Goal: Book appointment/travel/reservation

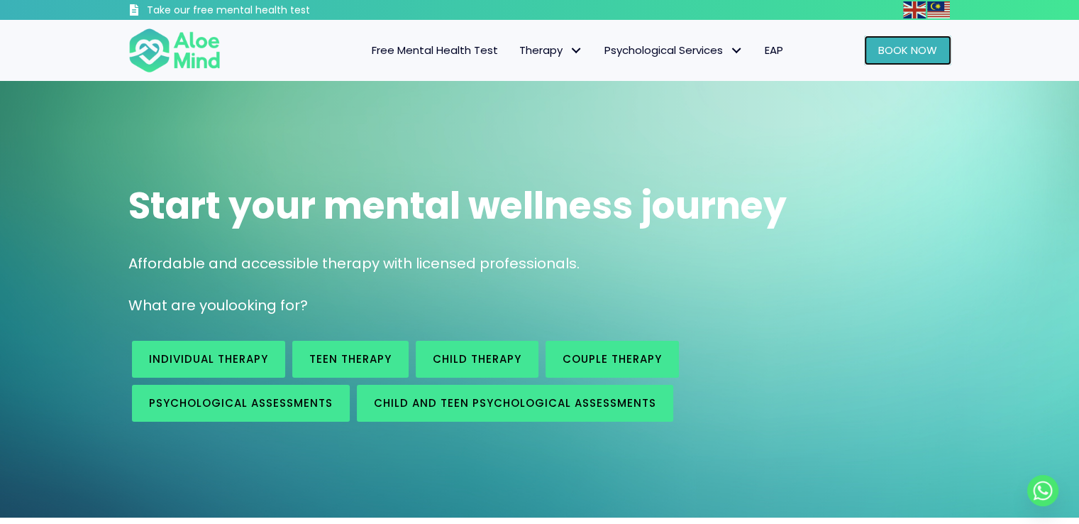
click at [914, 55] on span "Book Now" at bounding box center [907, 50] width 59 height 15
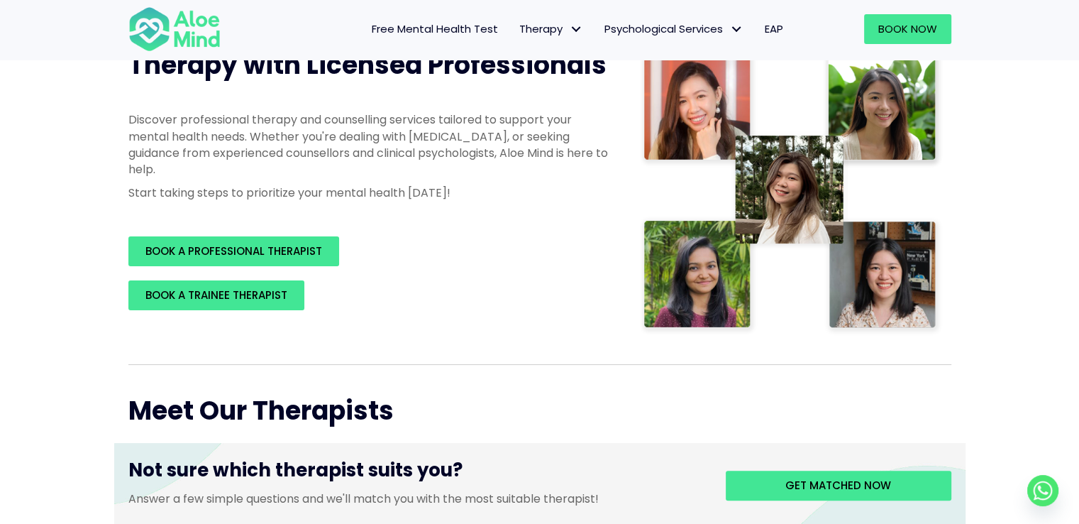
scroll to position [213, 0]
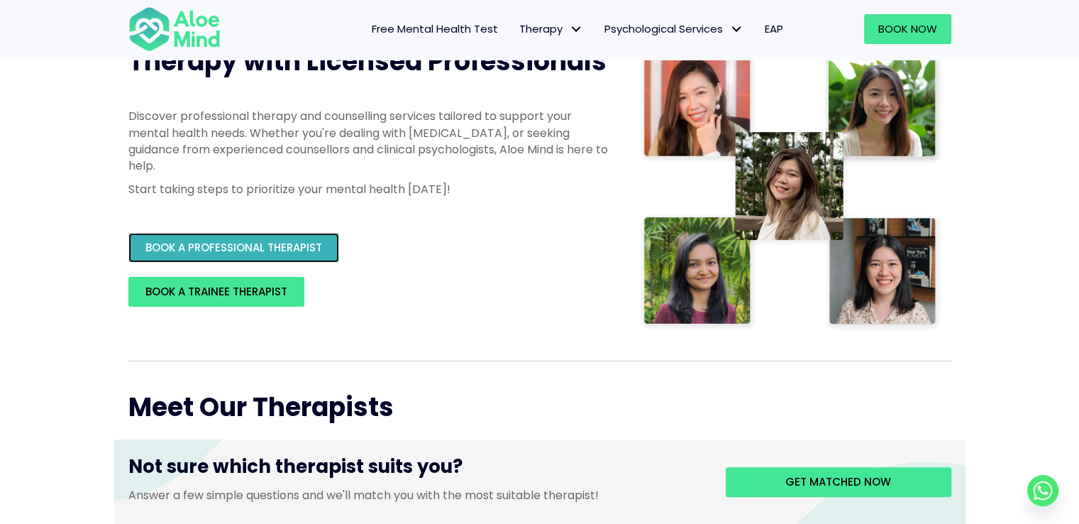
click at [318, 256] on link "BOOK A PROFESSIONAL THERAPIST" at bounding box center [233, 248] width 211 height 30
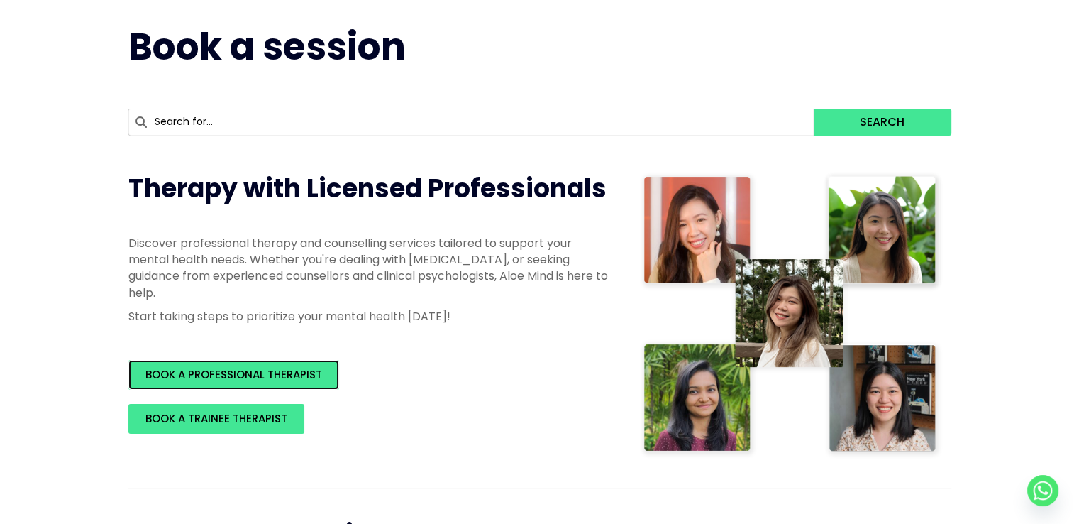
scroll to position [0, 0]
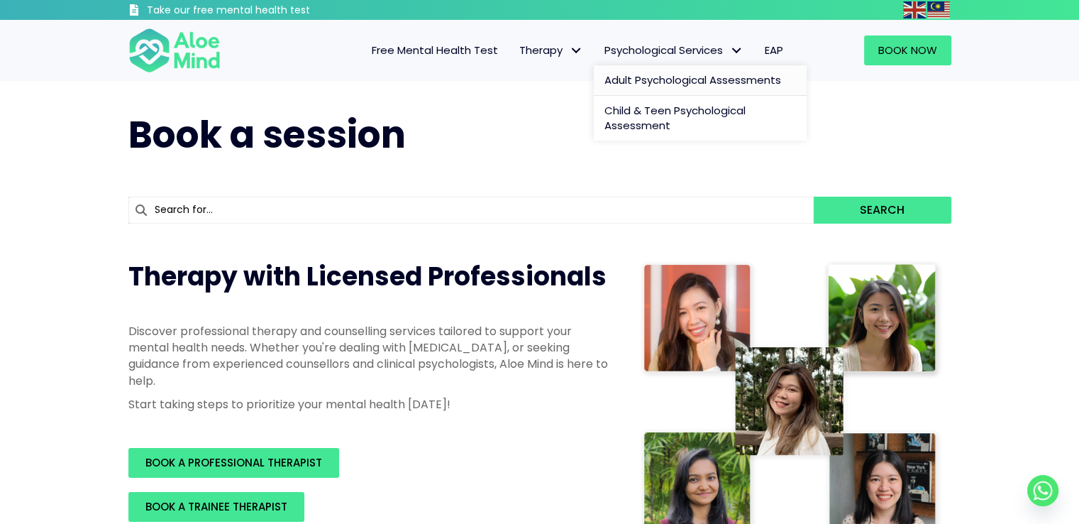
click at [675, 76] on span "Adult Psychological Assessments" at bounding box center [692, 79] width 177 height 15
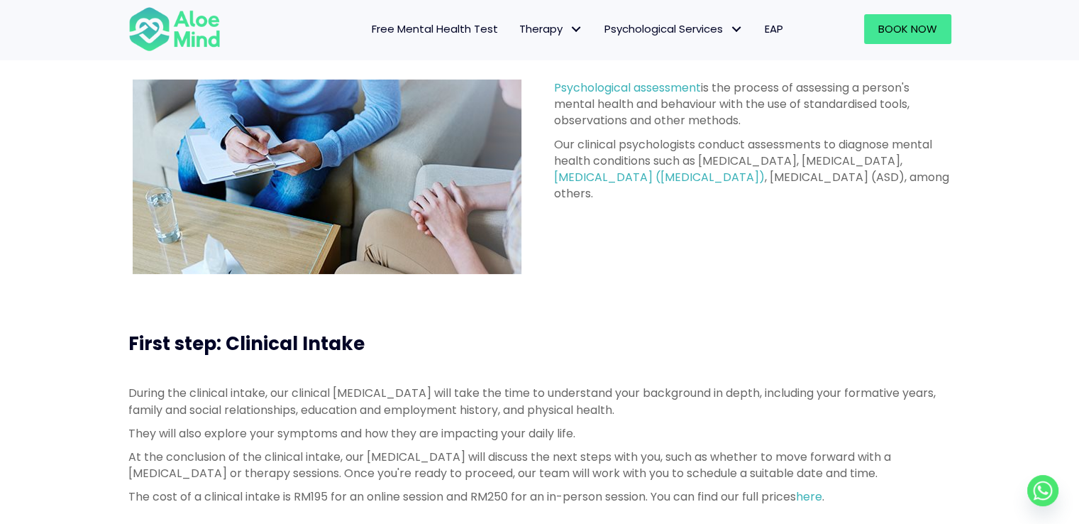
scroll to position [355, 0]
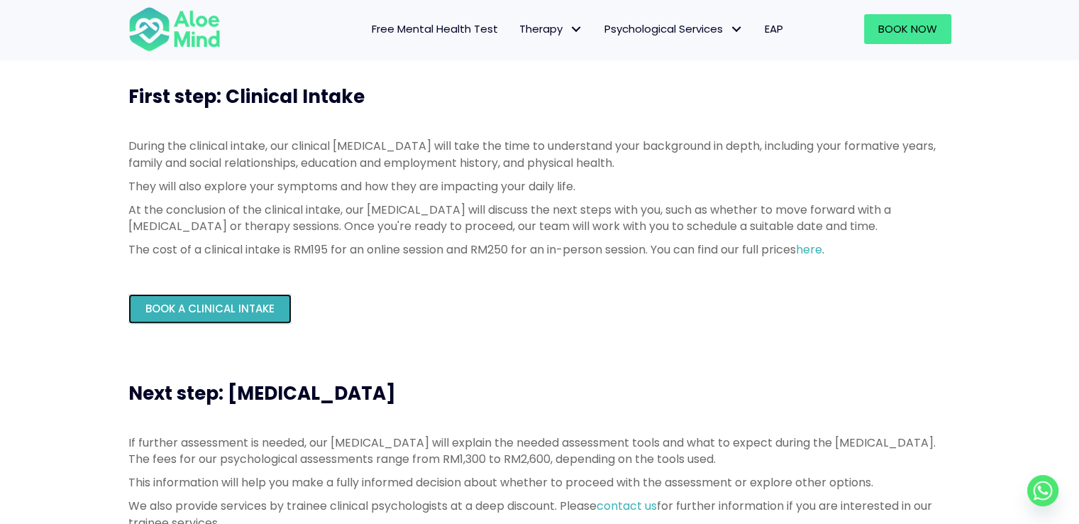
click at [193, 313] on span "Book a Clinical Intake" at bounding box center [209, 308] width 129 height 15
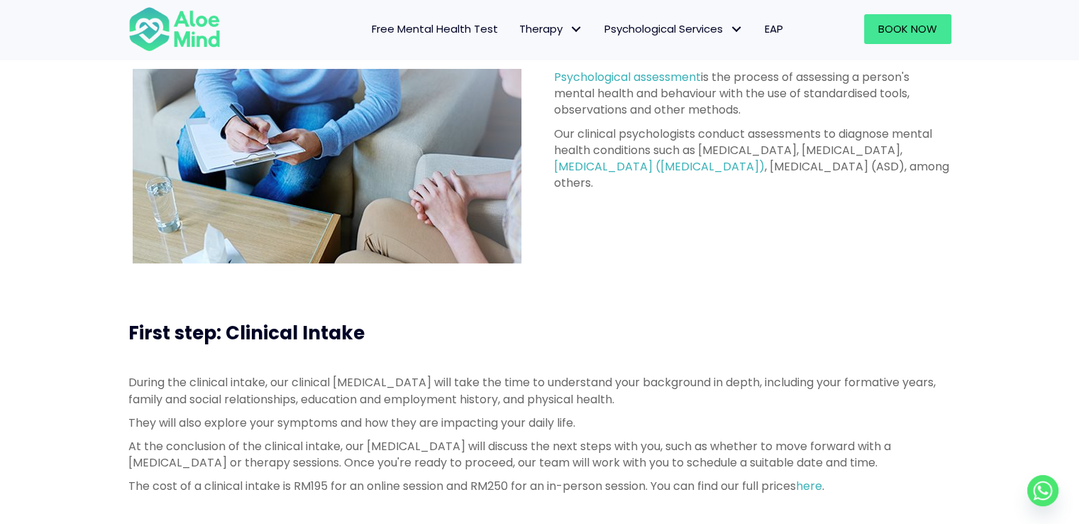
scroll to position [0, 0]
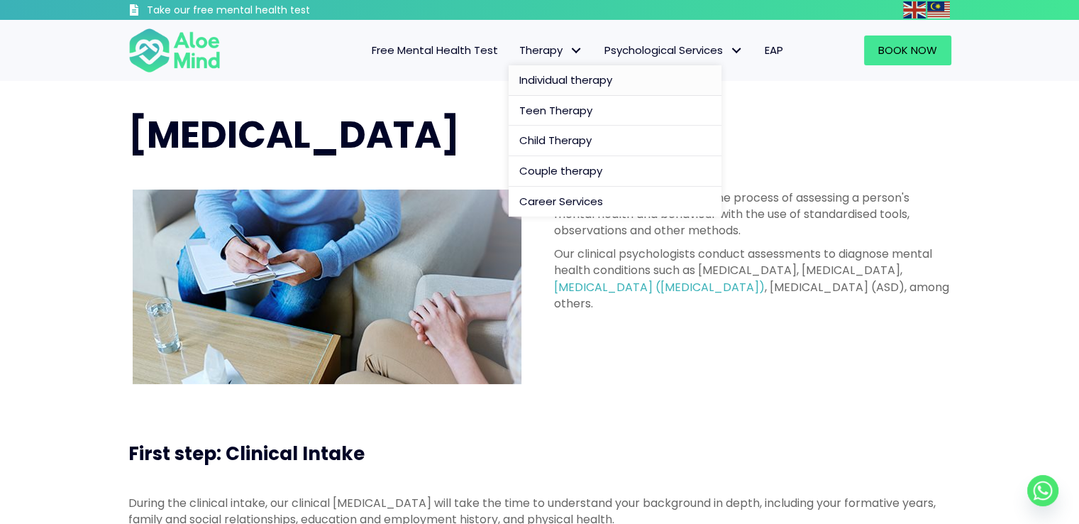
click at [557, 76] on span "Individual therapy" at bounding box center [565, 79] width 93 height 15
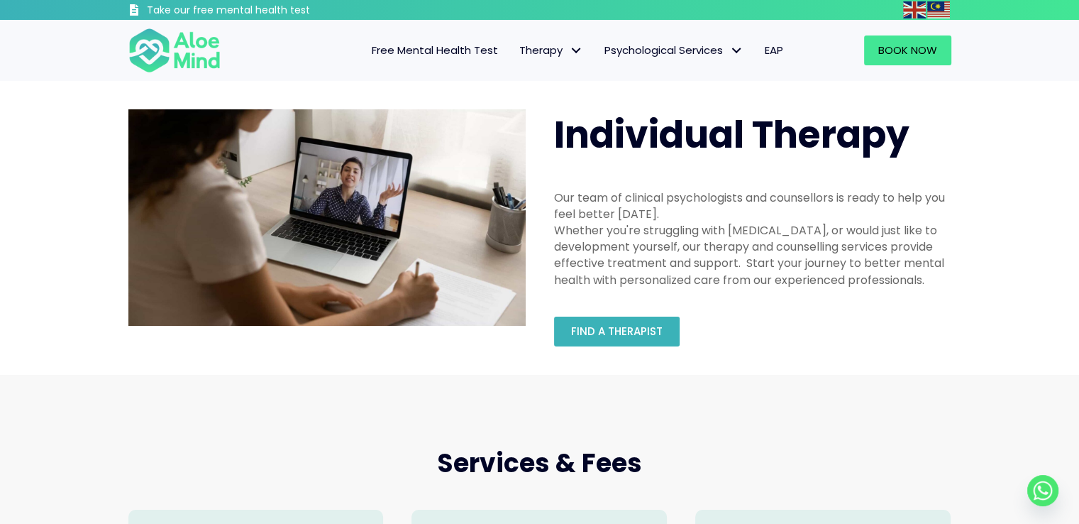
drag, startPoint x: 624, startPoint y: 351, endPoint x: 621, endPoint y: 332, distance: 19.4
click at [624, 350] on div "Find a therapist" at bounding box center [753, 331] width 426 height 58
click at [621, 332] on span "Find a therapist" at bounding box center [617, 330] width 92 height 15
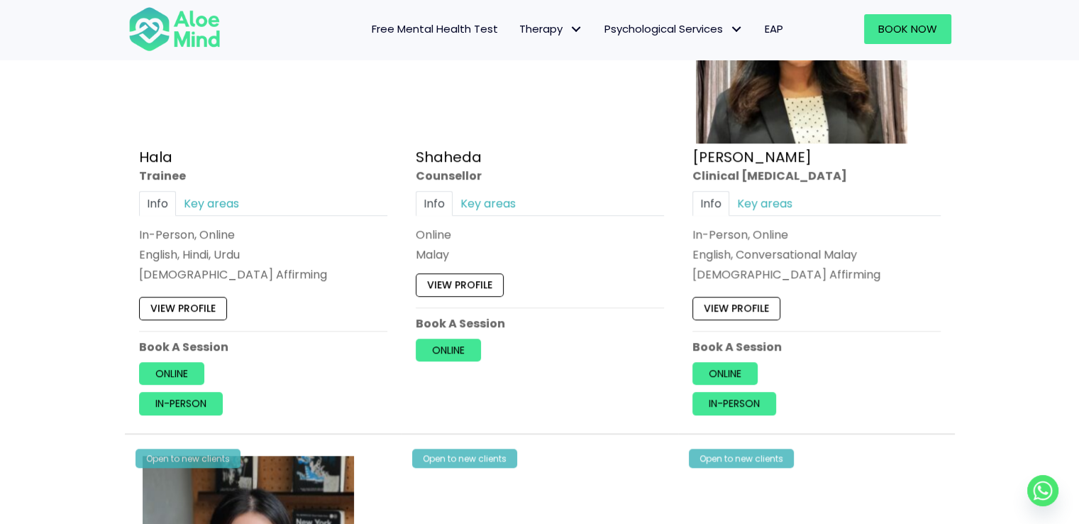
scroll to position [1419, 0]
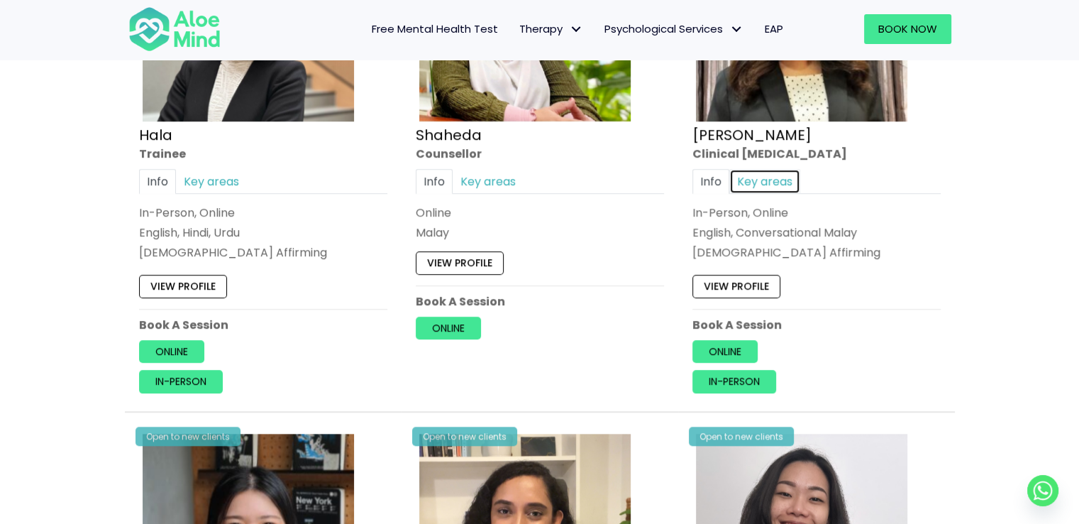
click at [760, 179] on link "Key areas" at bounding box center [764, 181] width 71 height 25
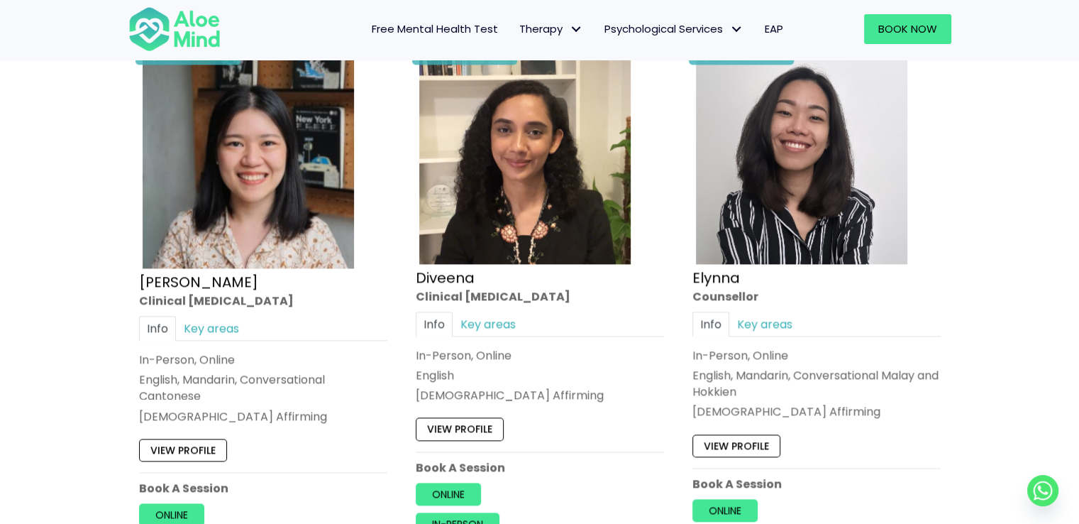
scroll to position [1915, 0]
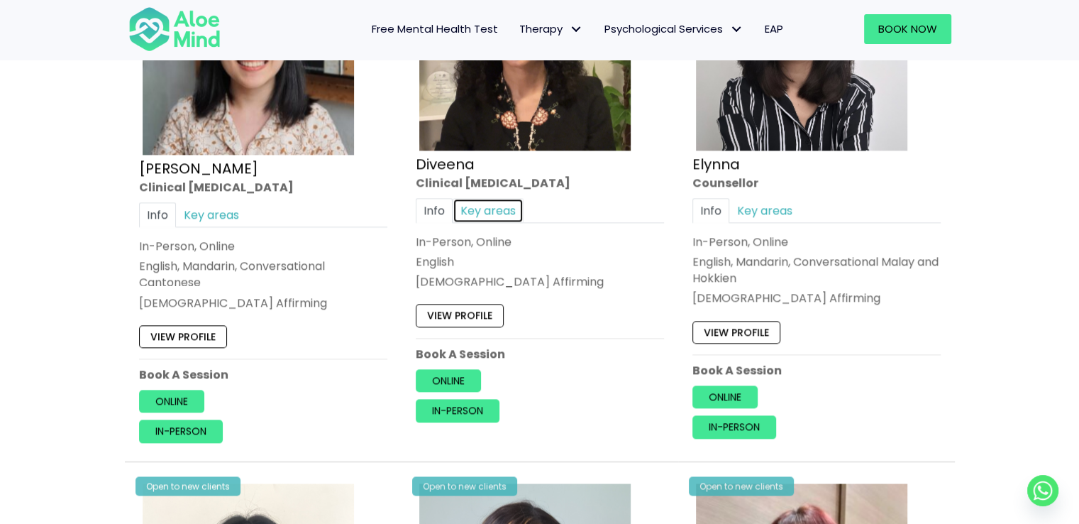
click at [484, 210] on link "Key areas" at bounding box center [488, 210] width 71 height 25
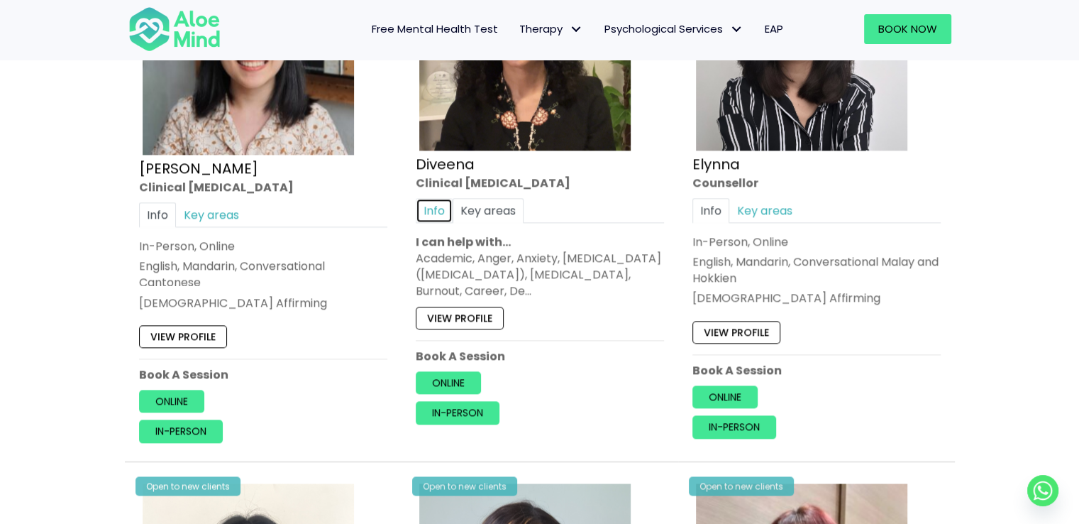
click at [446, 212] on link "Info" at bounding box center [434, 210] width 37 height 25
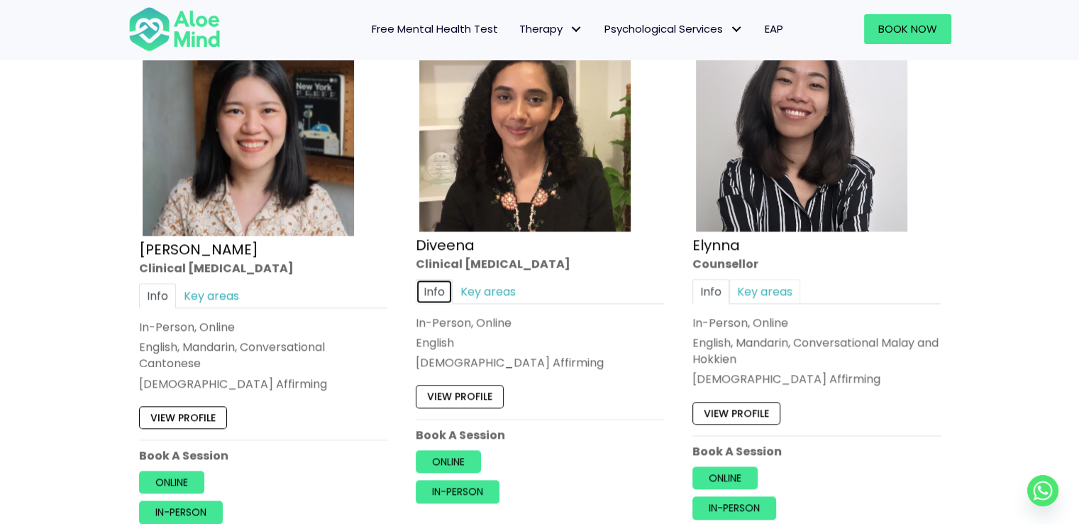
scroll to position [1844, 0]
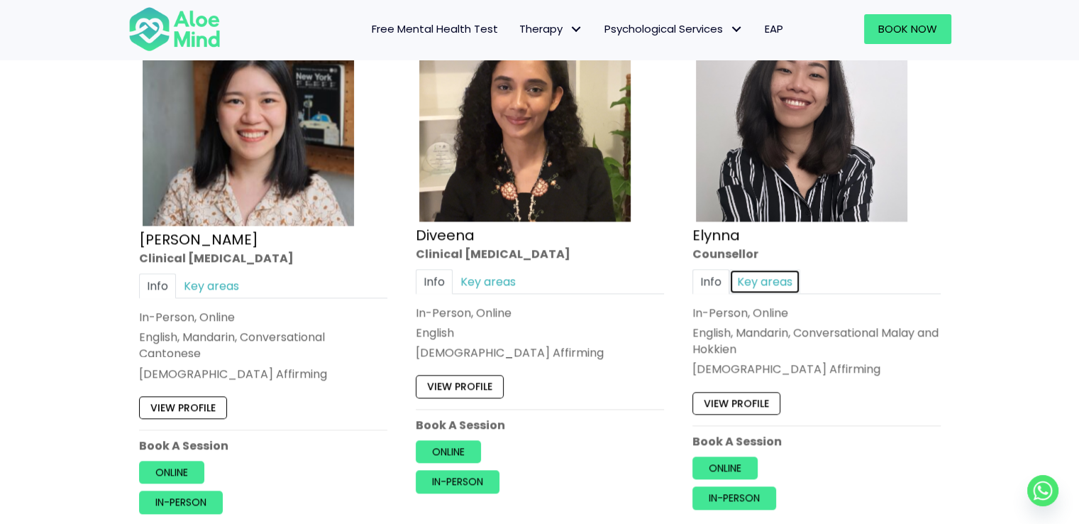
click at [758, 275] on link "Key areas" at bounding box center [764, 281] width 71 height 25
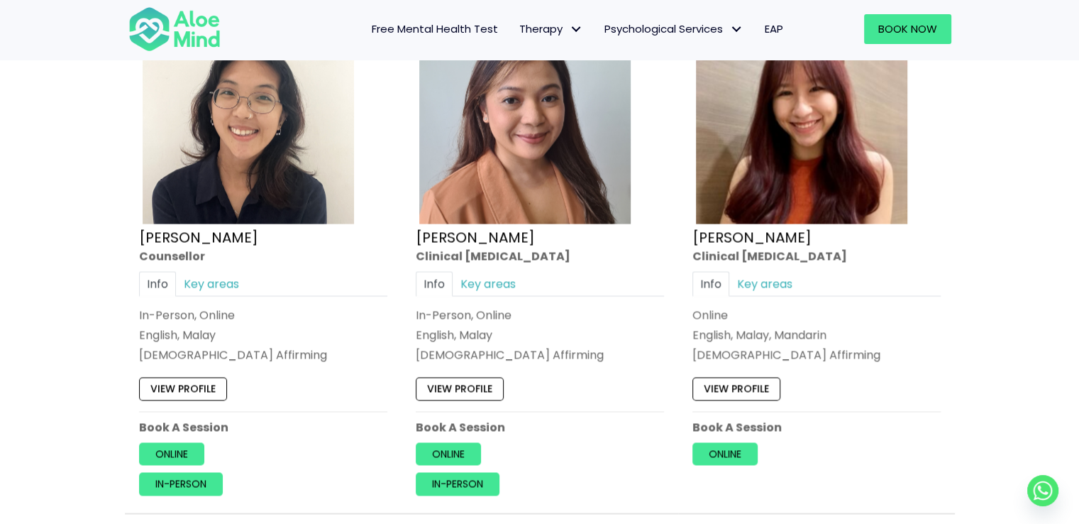
scroll to position [2412, 0]
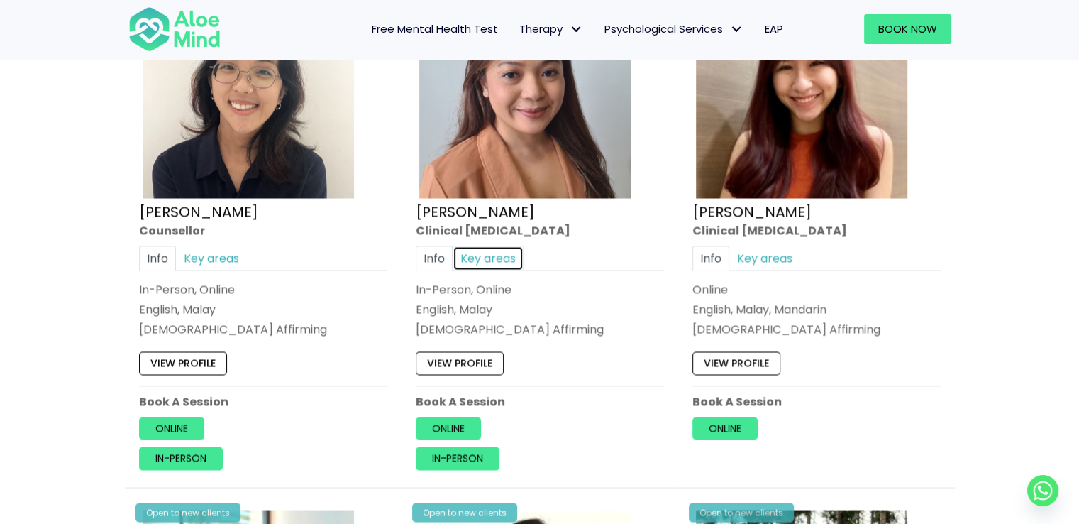
click at [497, 258] on link "Key areas" at bounding box center [488, 257] width 71 height 25
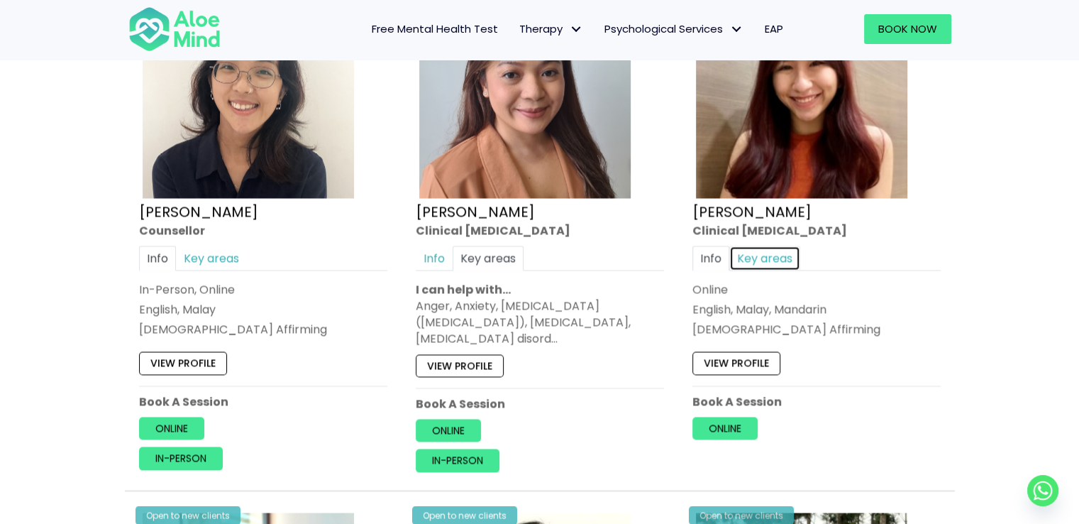
click at [770, 249] on link "Key areas" at bounding box center [764, 257] width 71 height 25
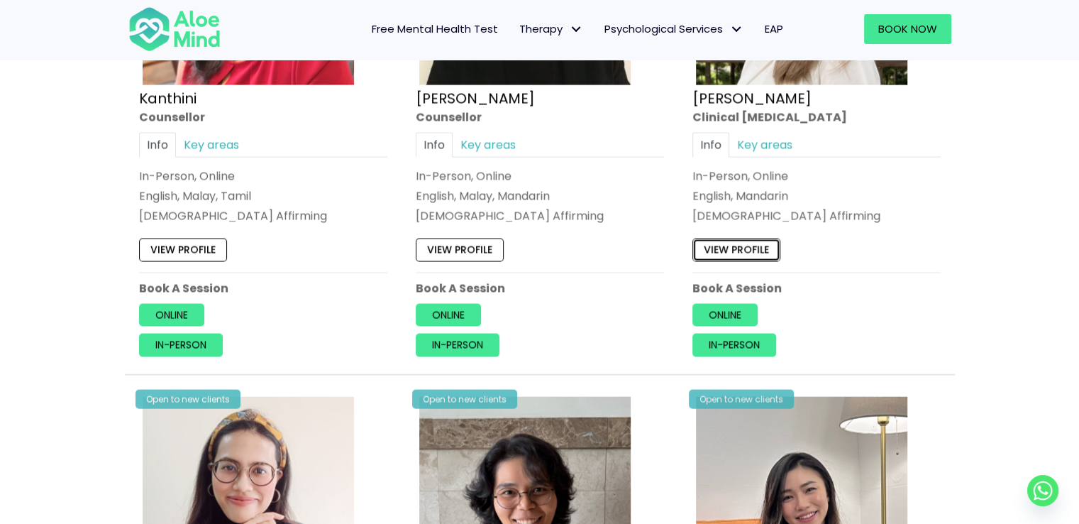
scroll to position [3050, 0]
click at [768, 140] on link "Key areas" at bounding box center [764, 144] width 71 height 25
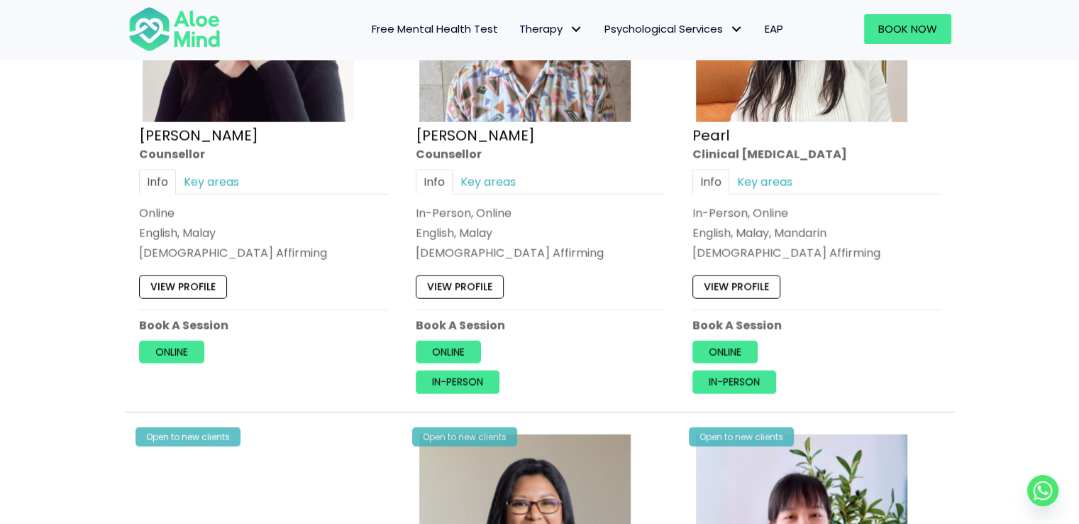
scroll to position [3547, 0]
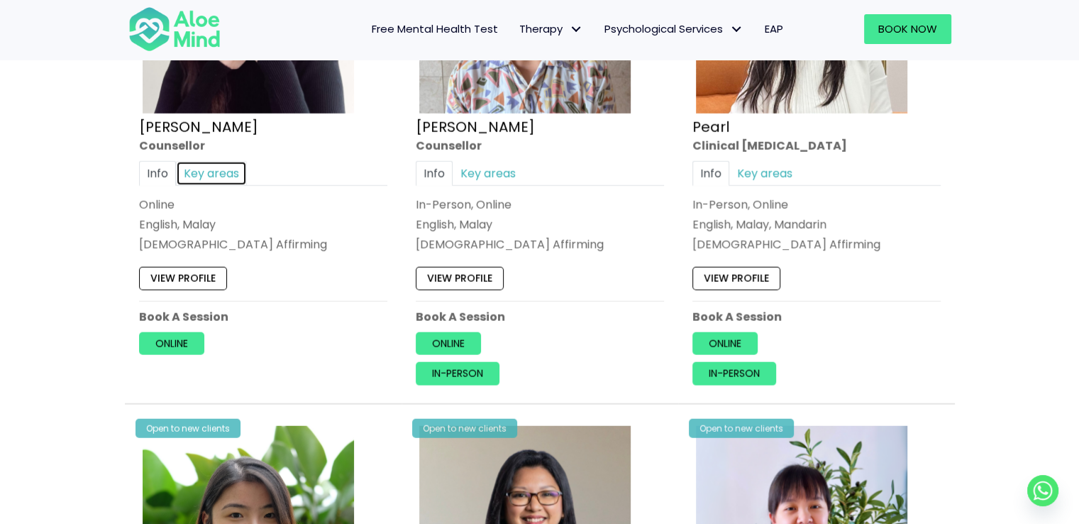
click at [236, 165] on link "Key areas" at bounding box center [211, 173] width 71 height 25
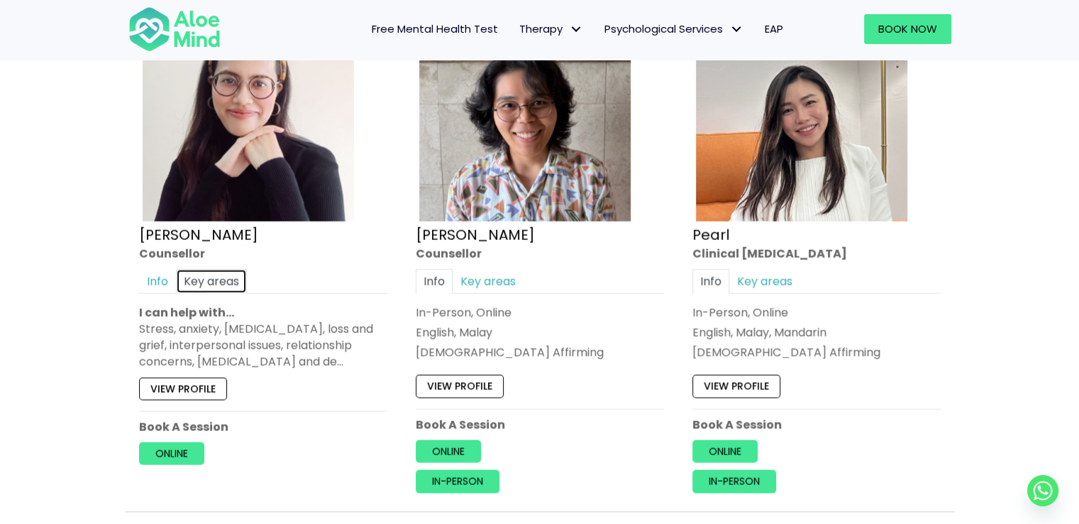
scroll to position [3405, 0]
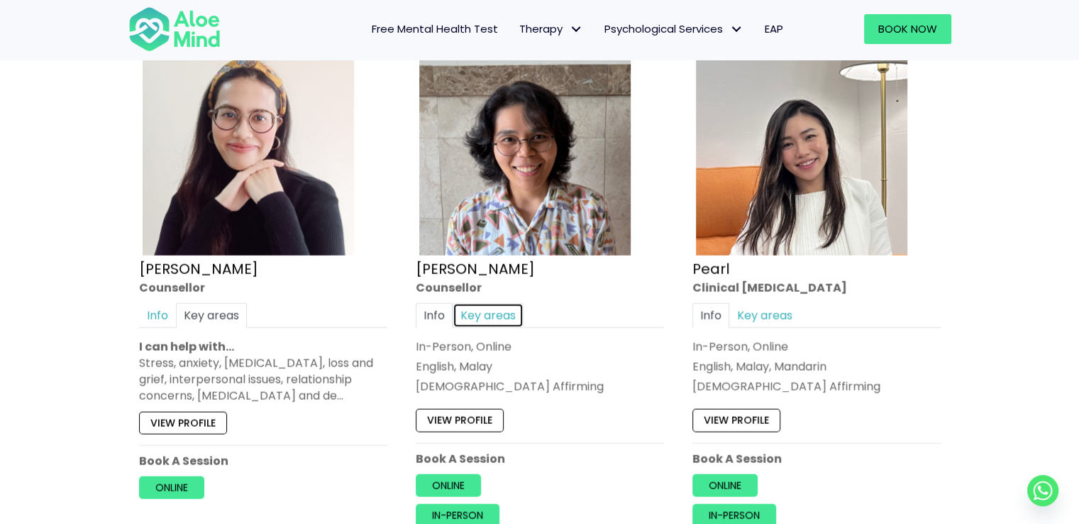
click at [489, 319] on link "Key areas" at bounding box center [488, 315] width 71 height 25
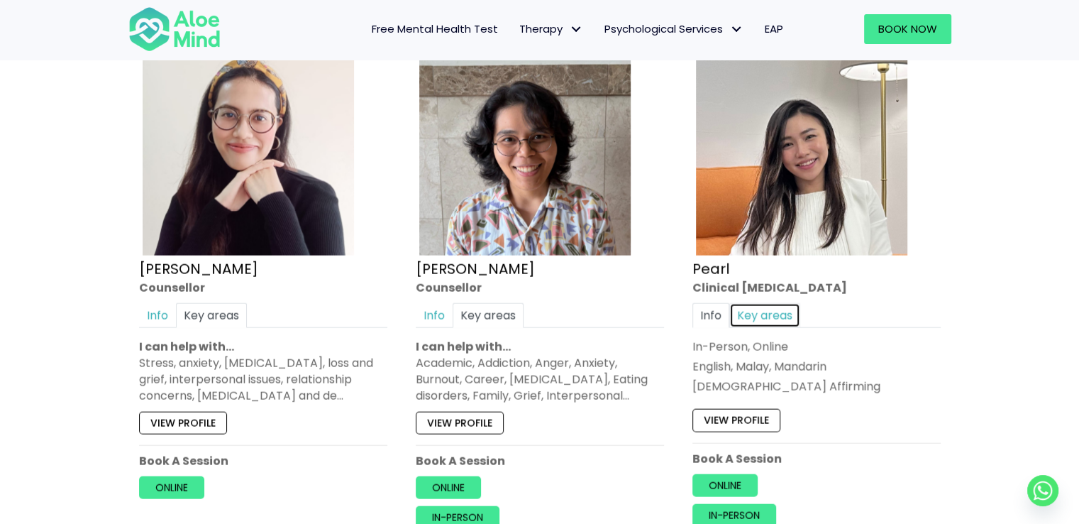
click at [766, 303] on link "Key areas" at bounding box center [764, 315] width 71 height 25
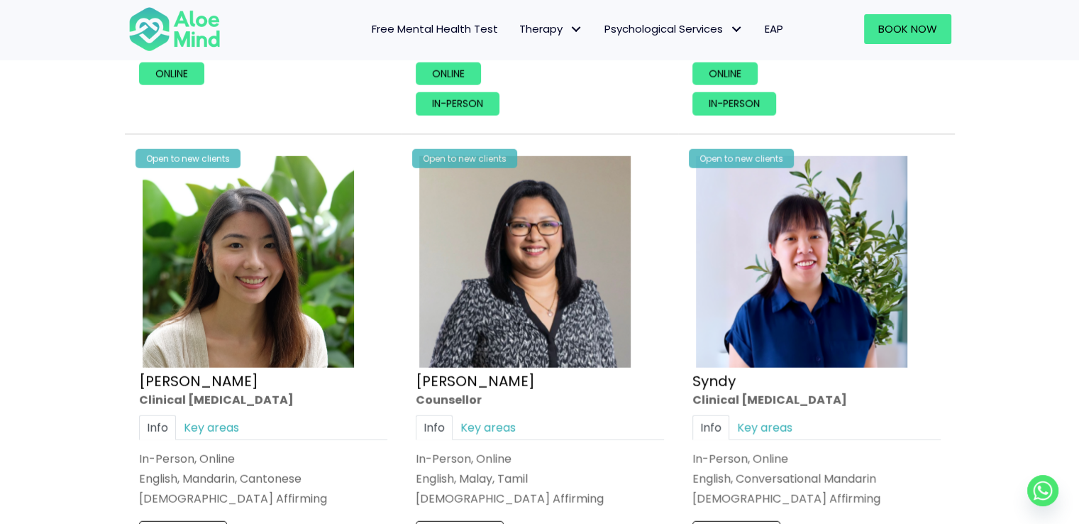
scroll to position [3973, 0]
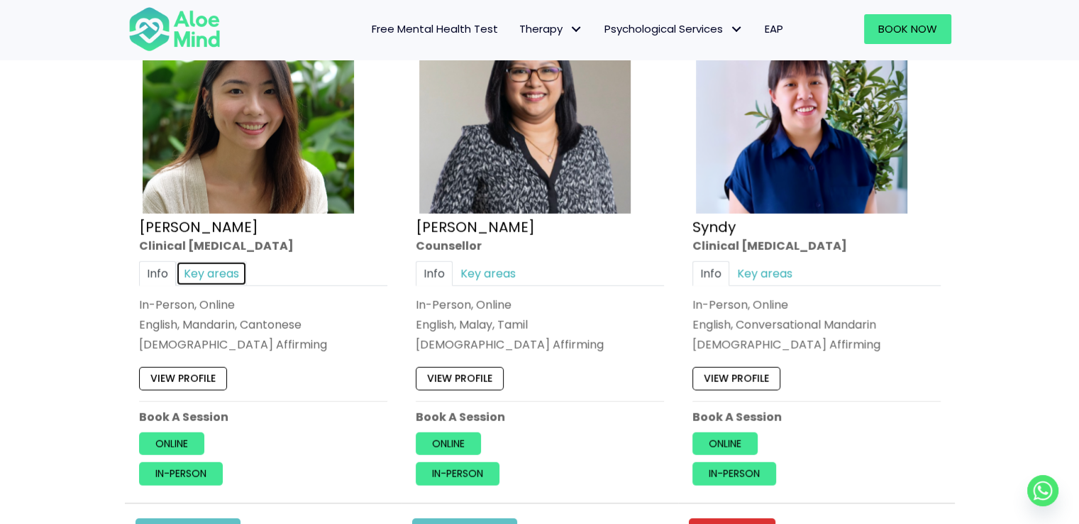
click at [228, 267] on link "Key areas" at bounding box center [211, 273] width 71 height 25
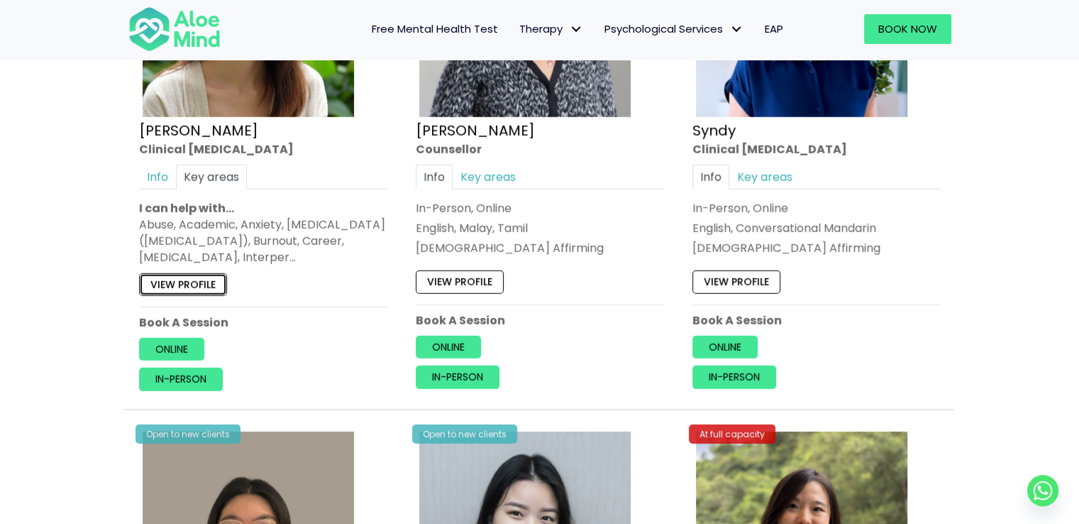
scroll to position [4115, 0]
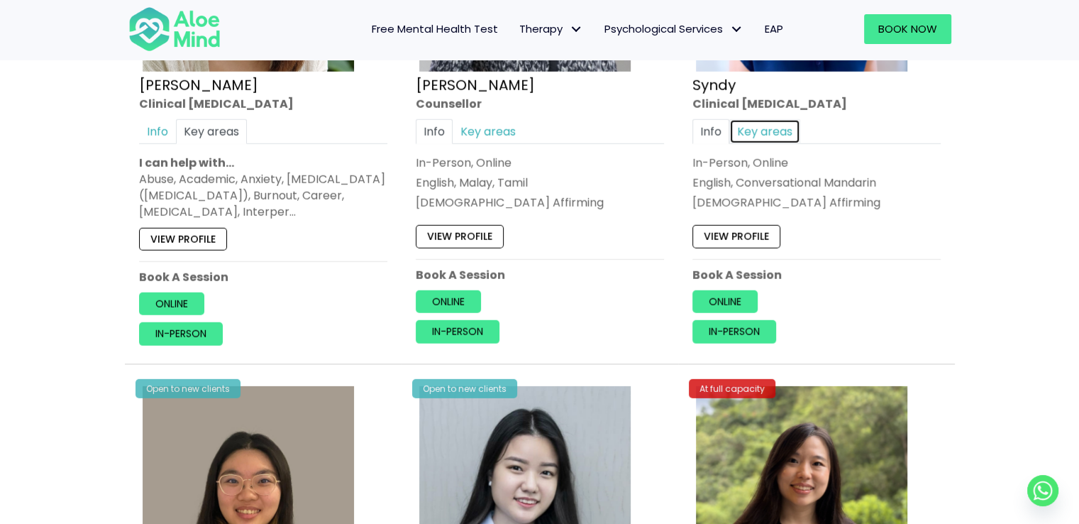
click at [759, 120] on link "Key areas" at bounding box center [764, 131] width 71 height 25
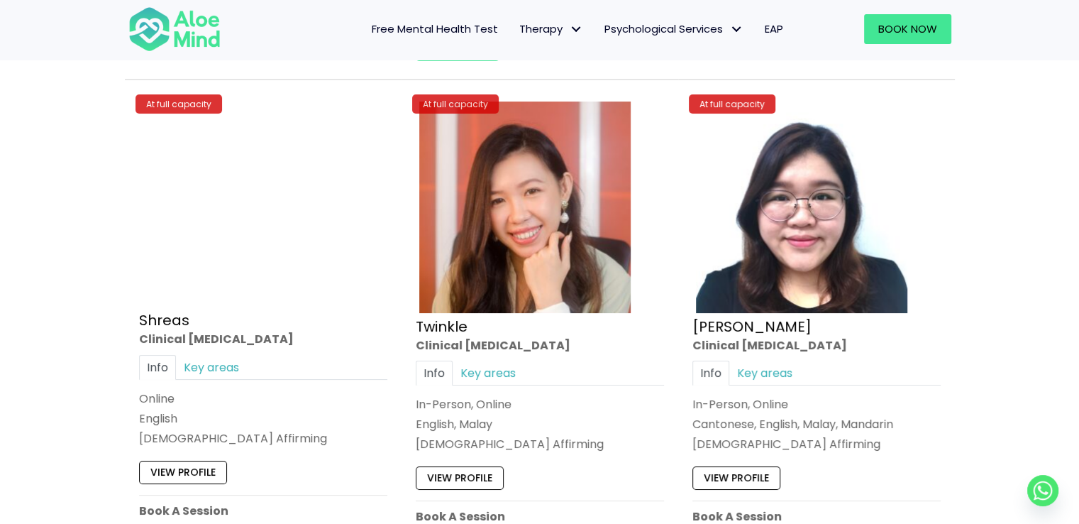
scroll to position [5462, 0]
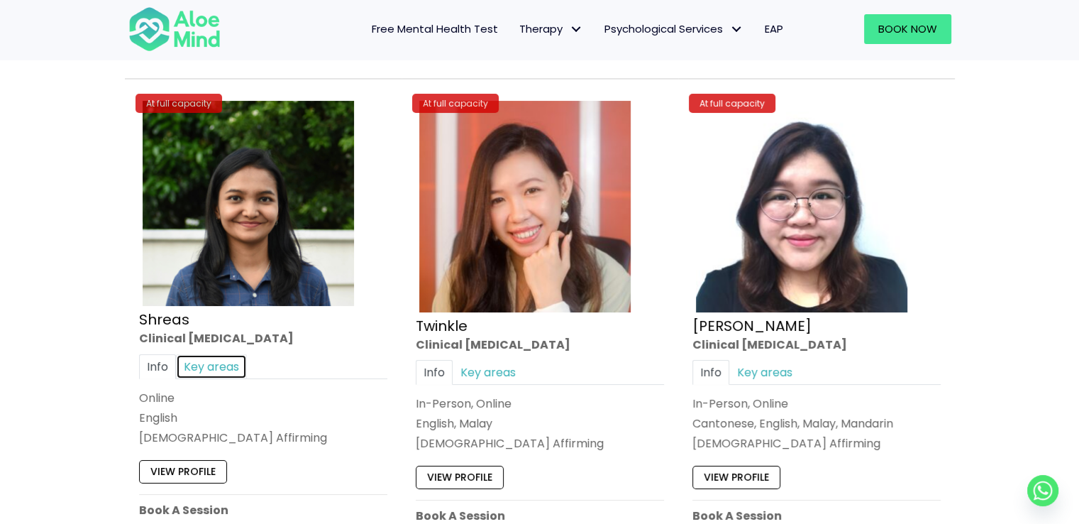
click at [236, 355] on link "Key areas" at bounding box center [211, 365] width 71 height 25
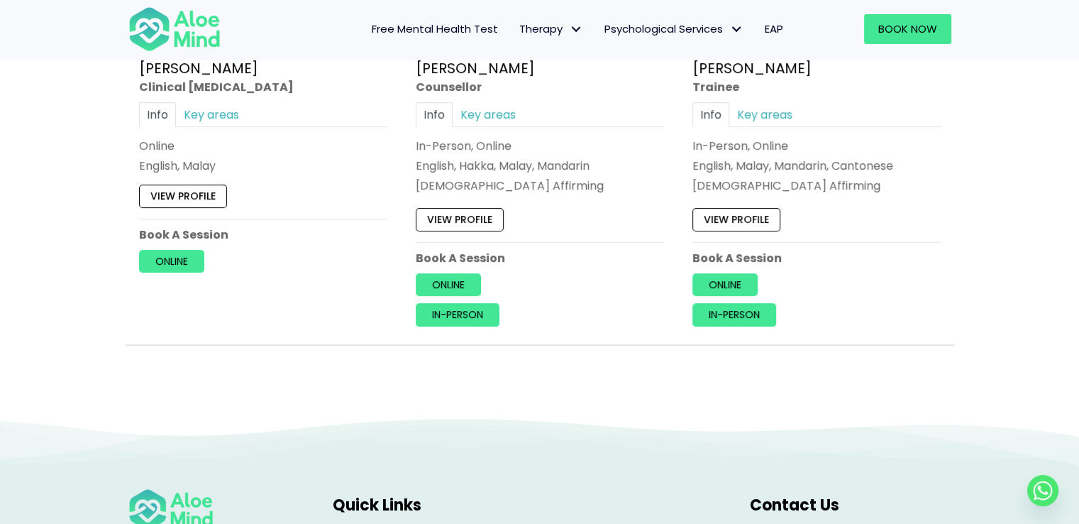
scroll to position [5817, 0]
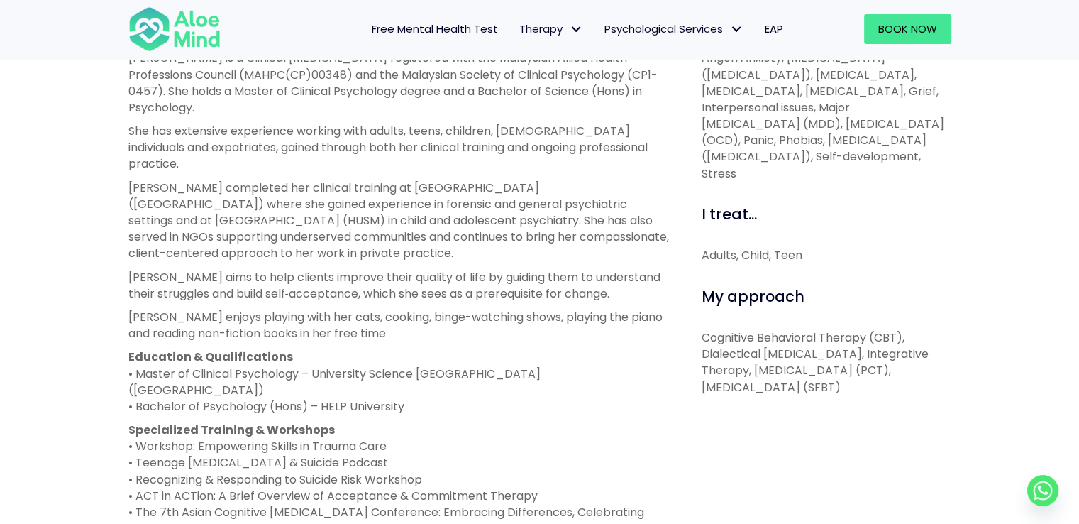
scroll to position [568, 0]
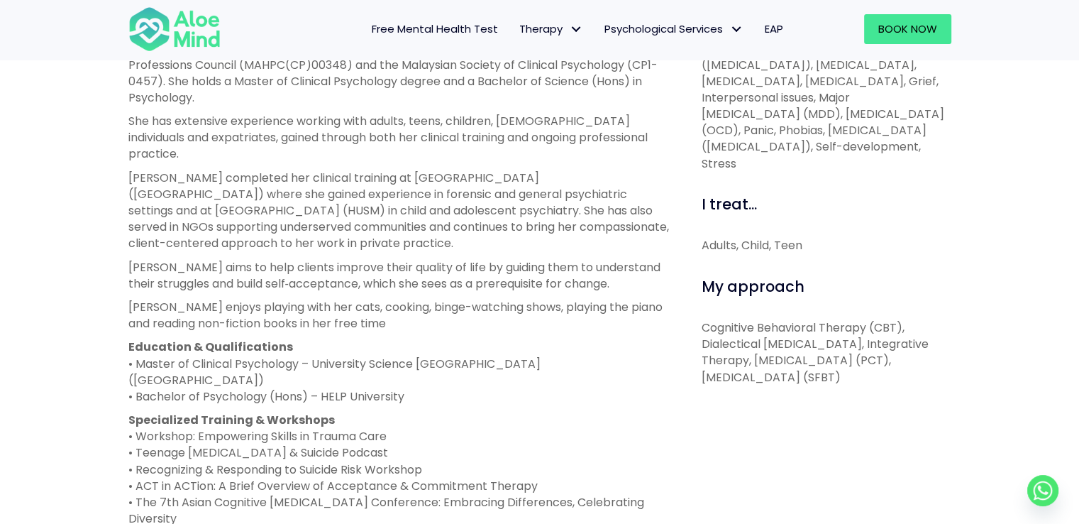
drag, startPoint x: 155, startPoint y: 389, endPoint x: 397, endPoint y: 393, distance: 241.9
click at [397, 411] on p "Specialized Training & Workshops • Workshop: Empowering Skills in Trauma Care •…" at bounding box center [398, 468] width 541 height 115
drag, startPoint x: 170, startPoint y: 438, endPoint x: 394, endPoint y: 435, distance: 224.9
click at [394, 435] on p "Specialized Training & Workshops • Workshop: Empowering Skills in Trauma Care •…" at bounding box center [398, 468] width 541 height 115
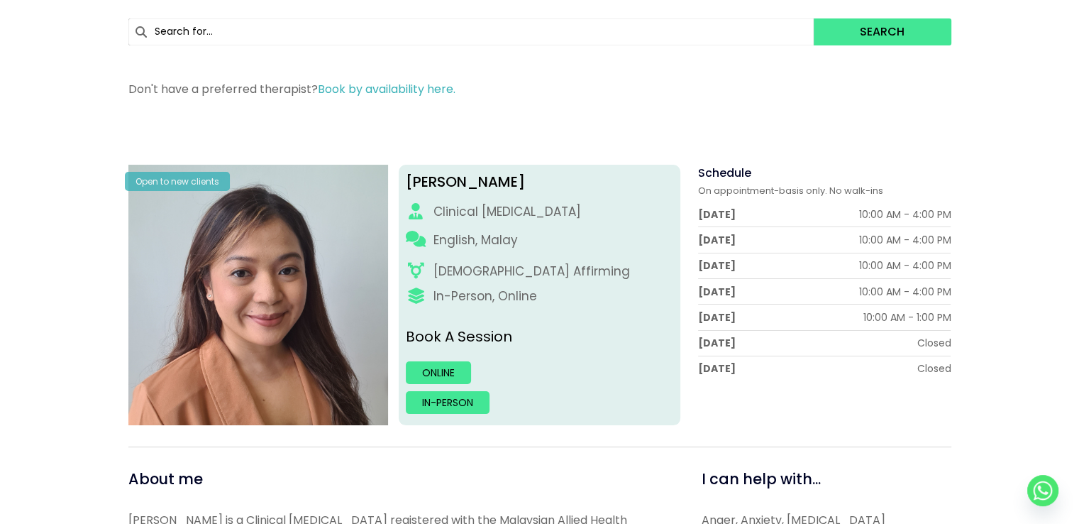
scroll to position [0, 0]
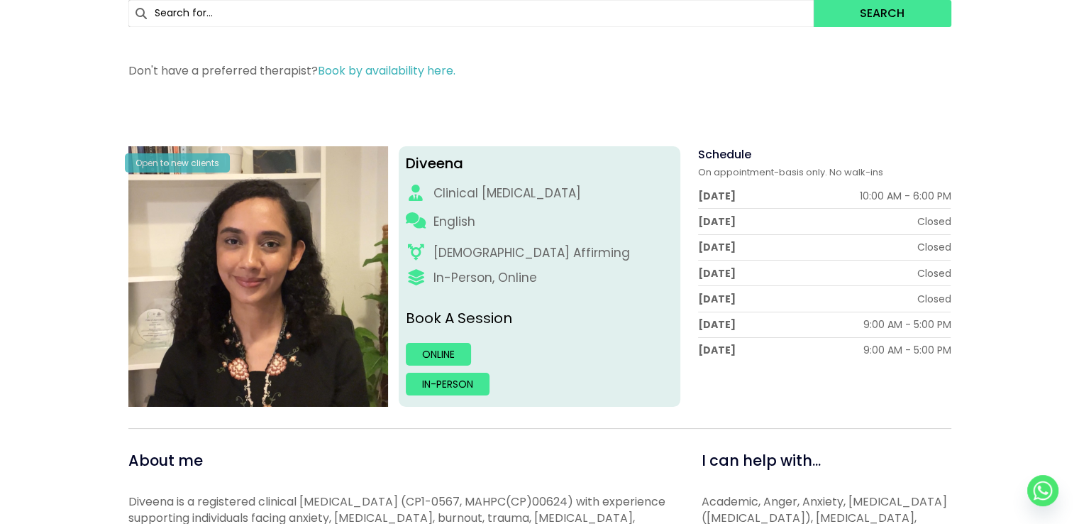
scroll to position [426, 0]
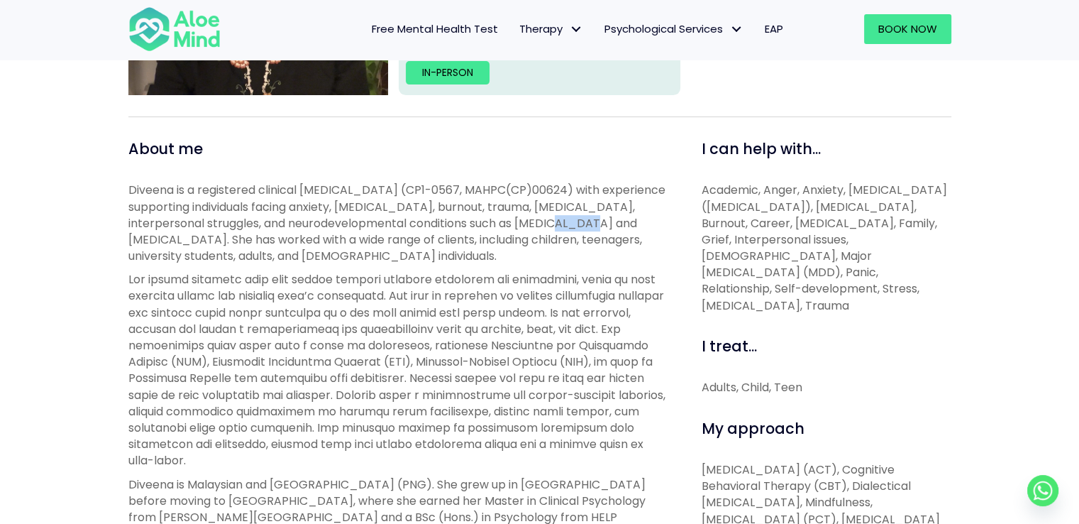
drag, startPoint x: 583, startPoint y: 221, endPoint x: 624, endPoint y: 223, distance: 40.5
click at [624, 223] on p "Diveena is a registered clinical [MEDICAL_DATA] (CP1-0567, MAHPC(CP)00624) with…" at bounding box center [398, 223] width 541 height 82
copy p "[MEDICAL_DATA]"
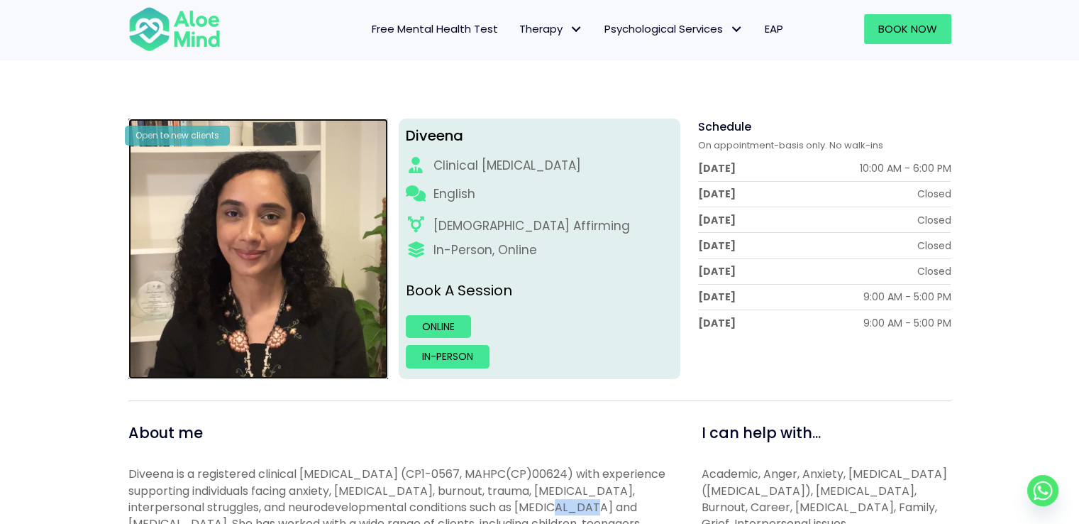
click at [315, 267] on img at bounding box center [258, 248] width 260 height 260
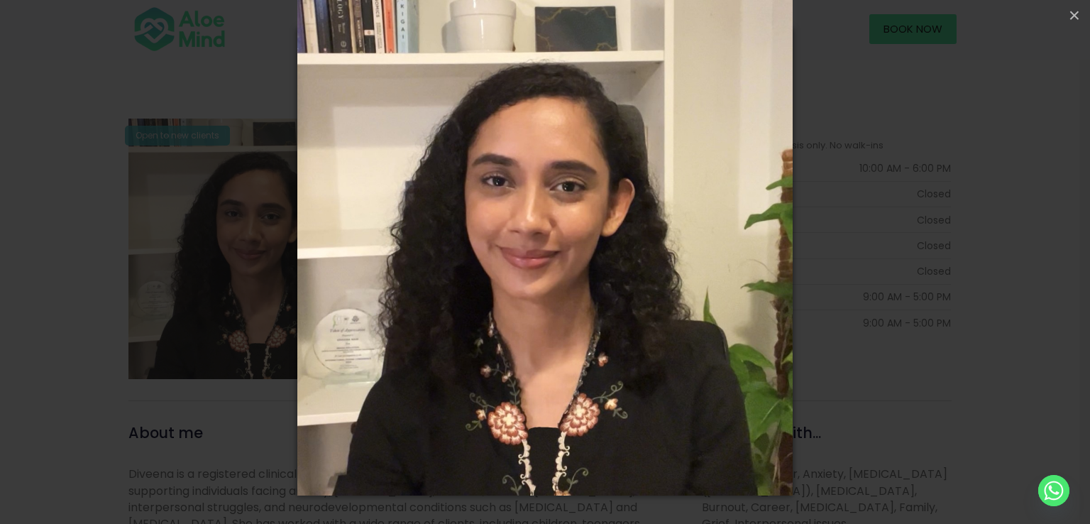
click at [162, 277] on div "Loading..." at bounding box center [545, 262] width 1090 height 524
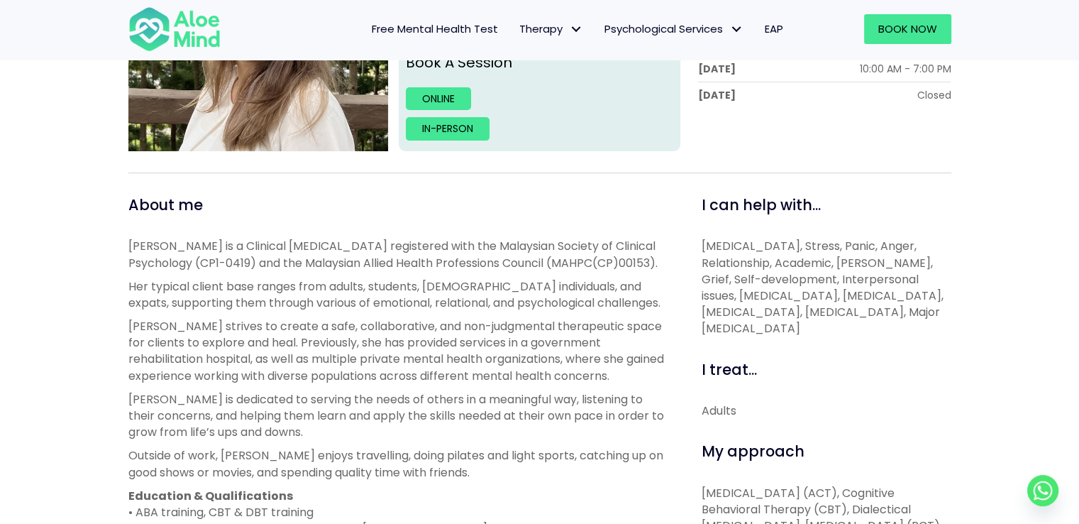
scroll to position [142, 0]
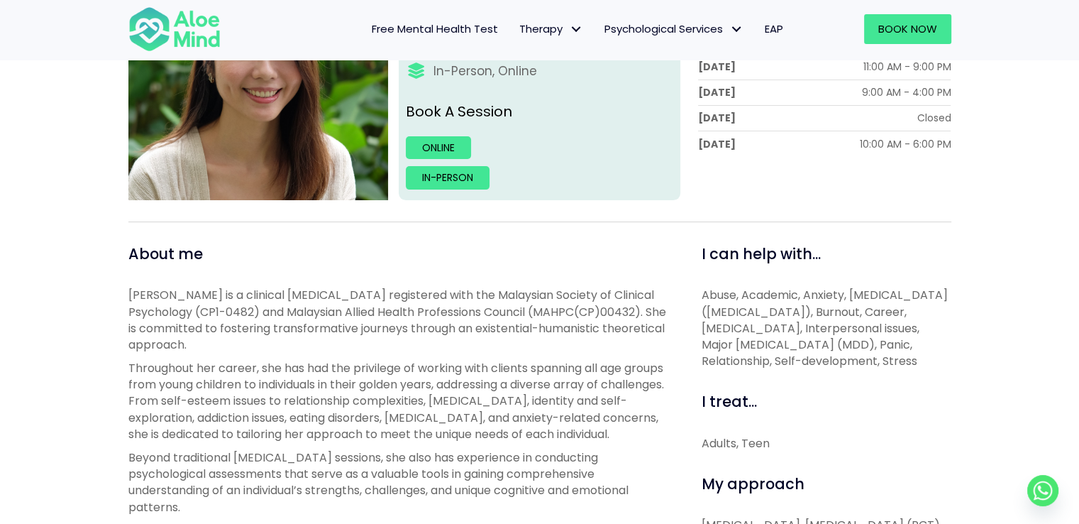
scroll to position [142, 0]
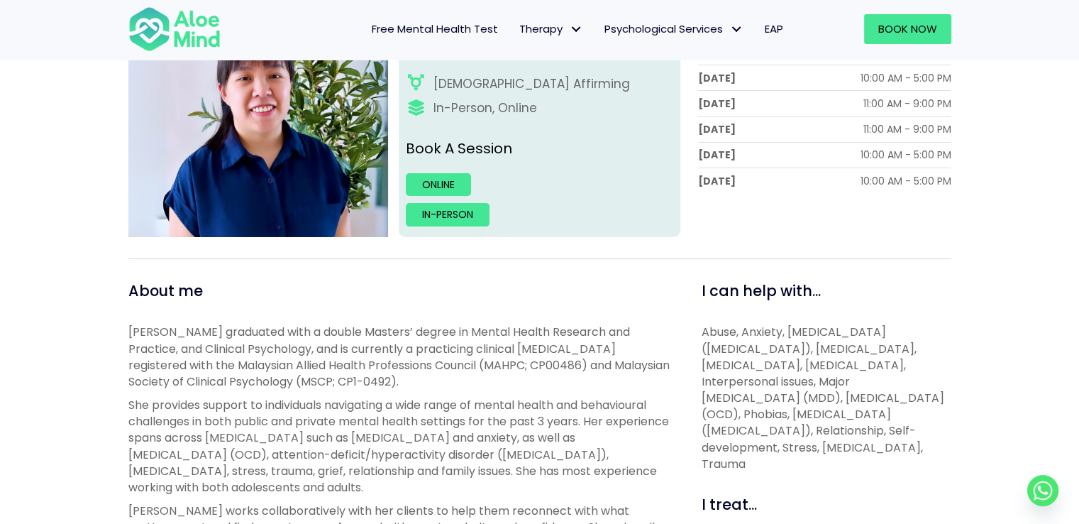
scroll to position [280, 0]
